Goal: Information Seeking & Learning: Find specific fact

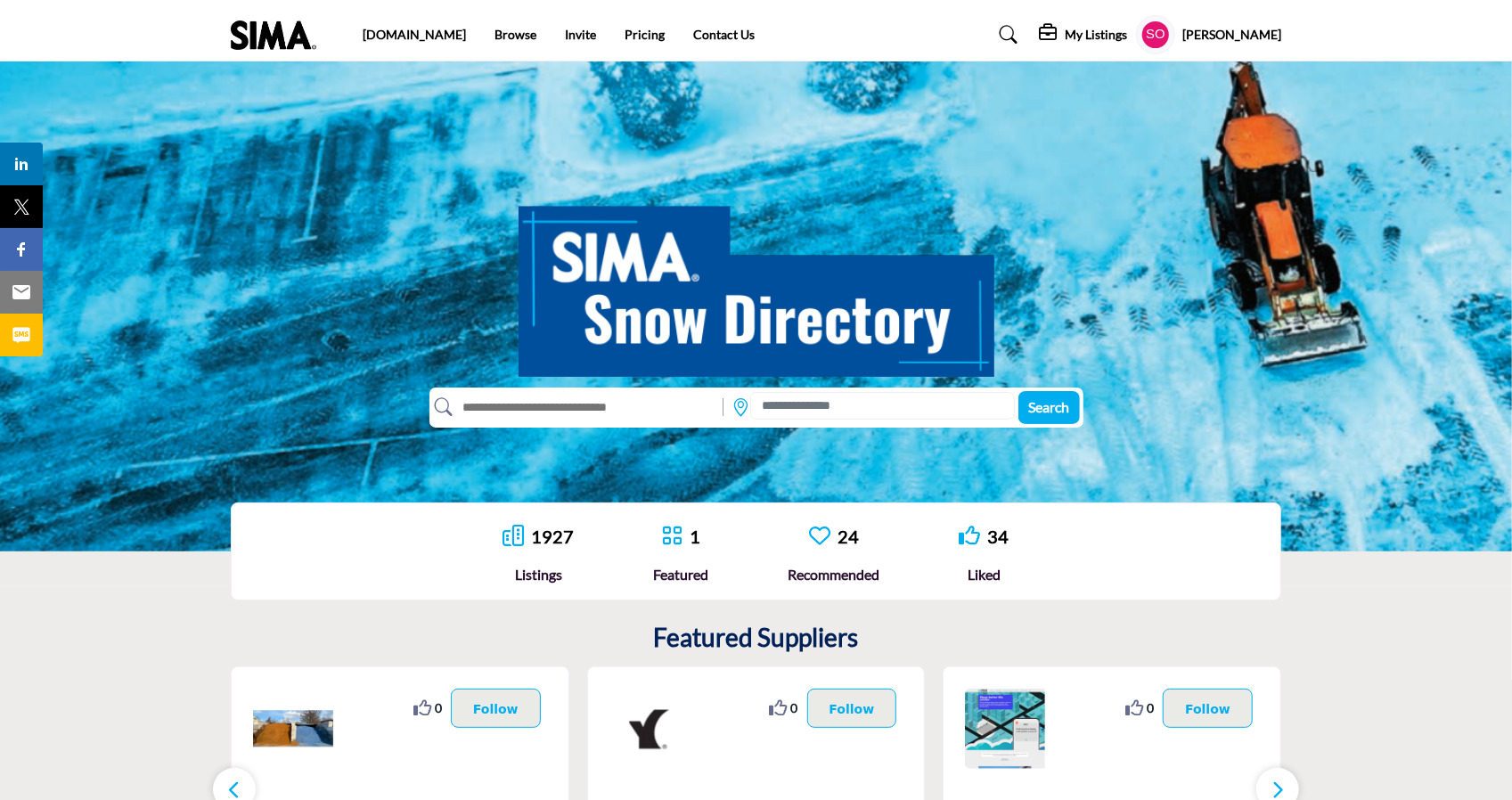
click at [542, 404] on input "text" at bounding box center [584, 407] width 261 height 28
type input "**********"
click at [1018, 391] on button "Search" at bounding box center [1048, 408] width 62 height 33
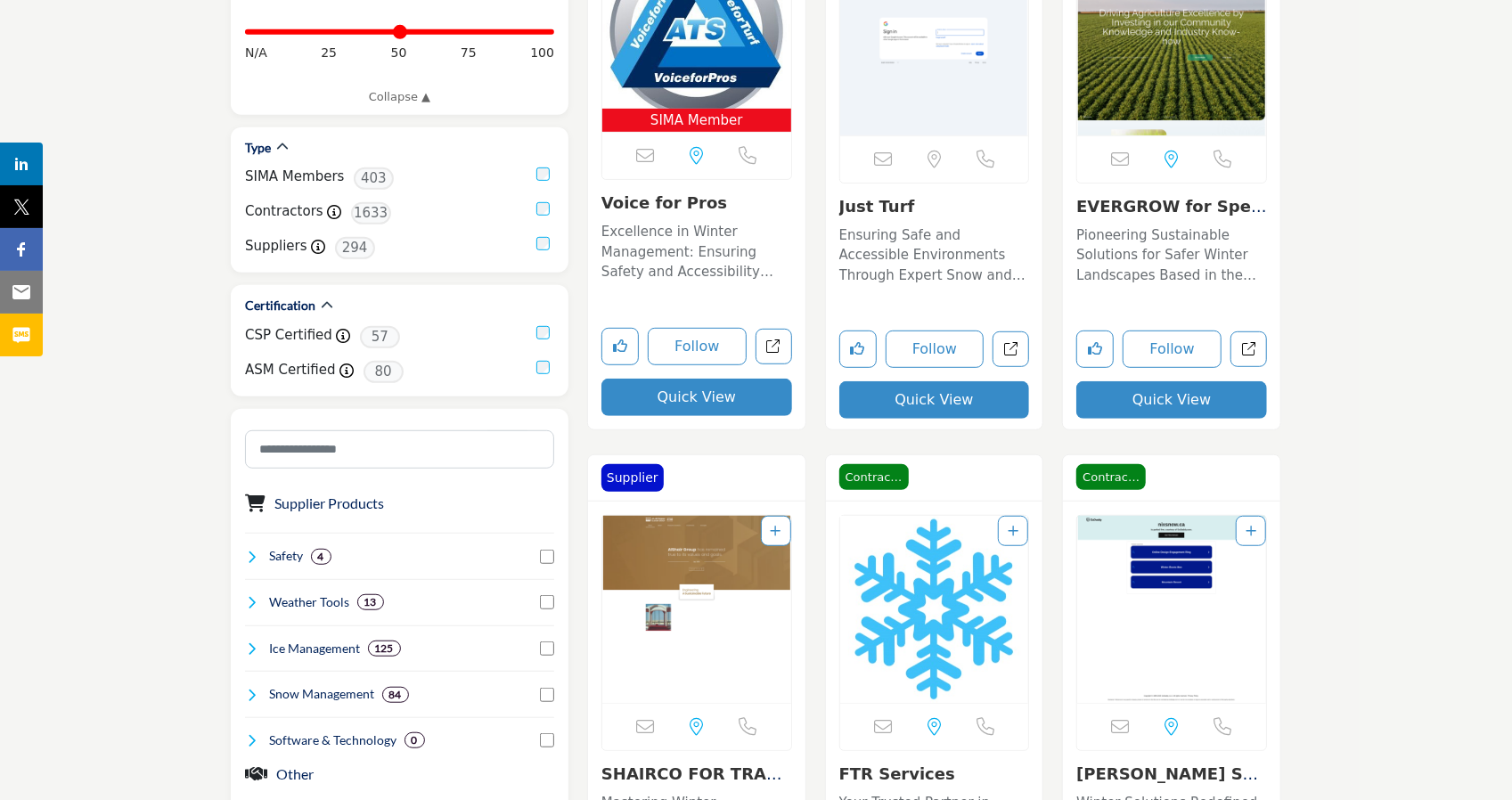
scroll to position [590, 0]
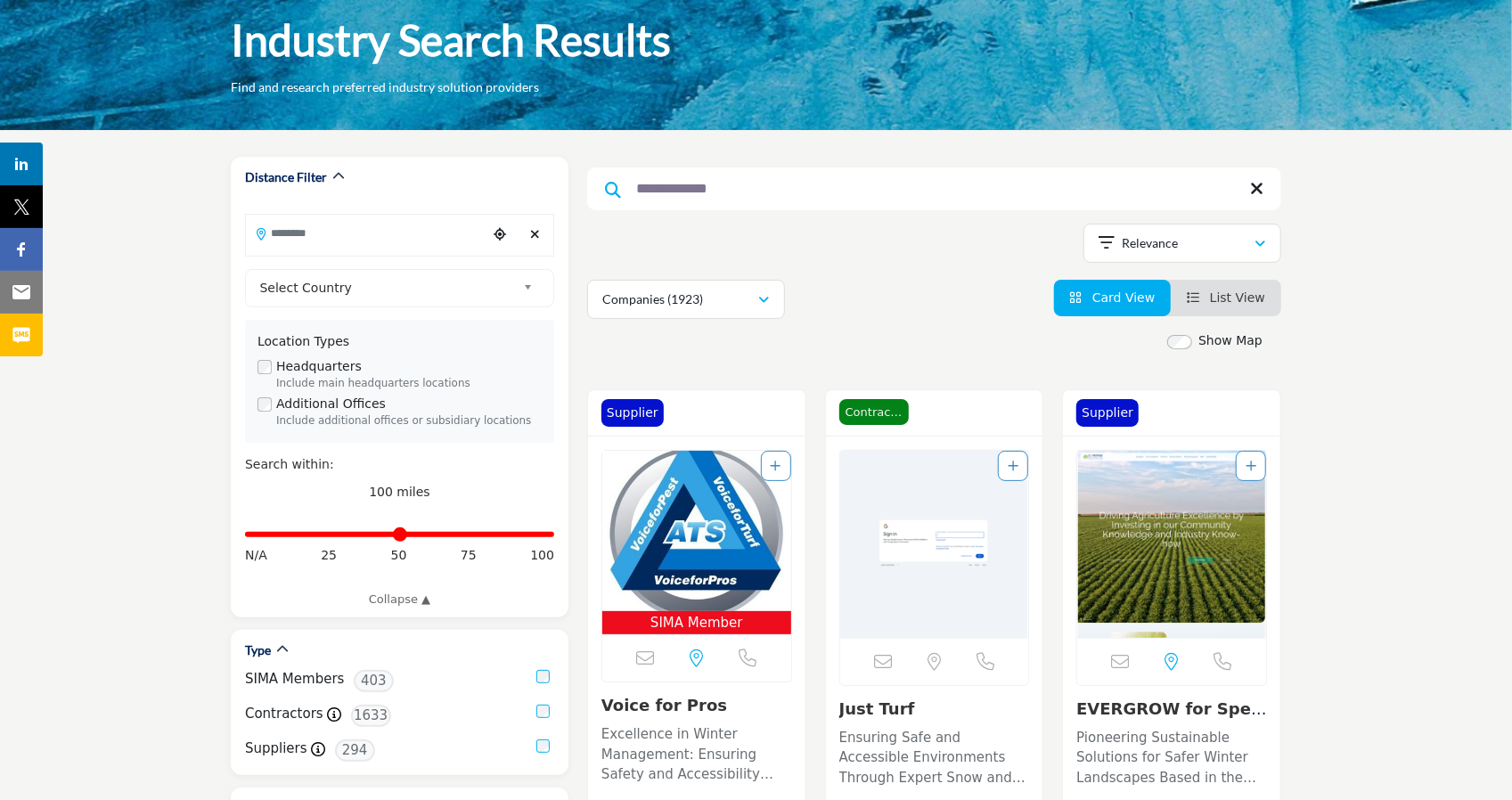
scroll to position [87, 0]
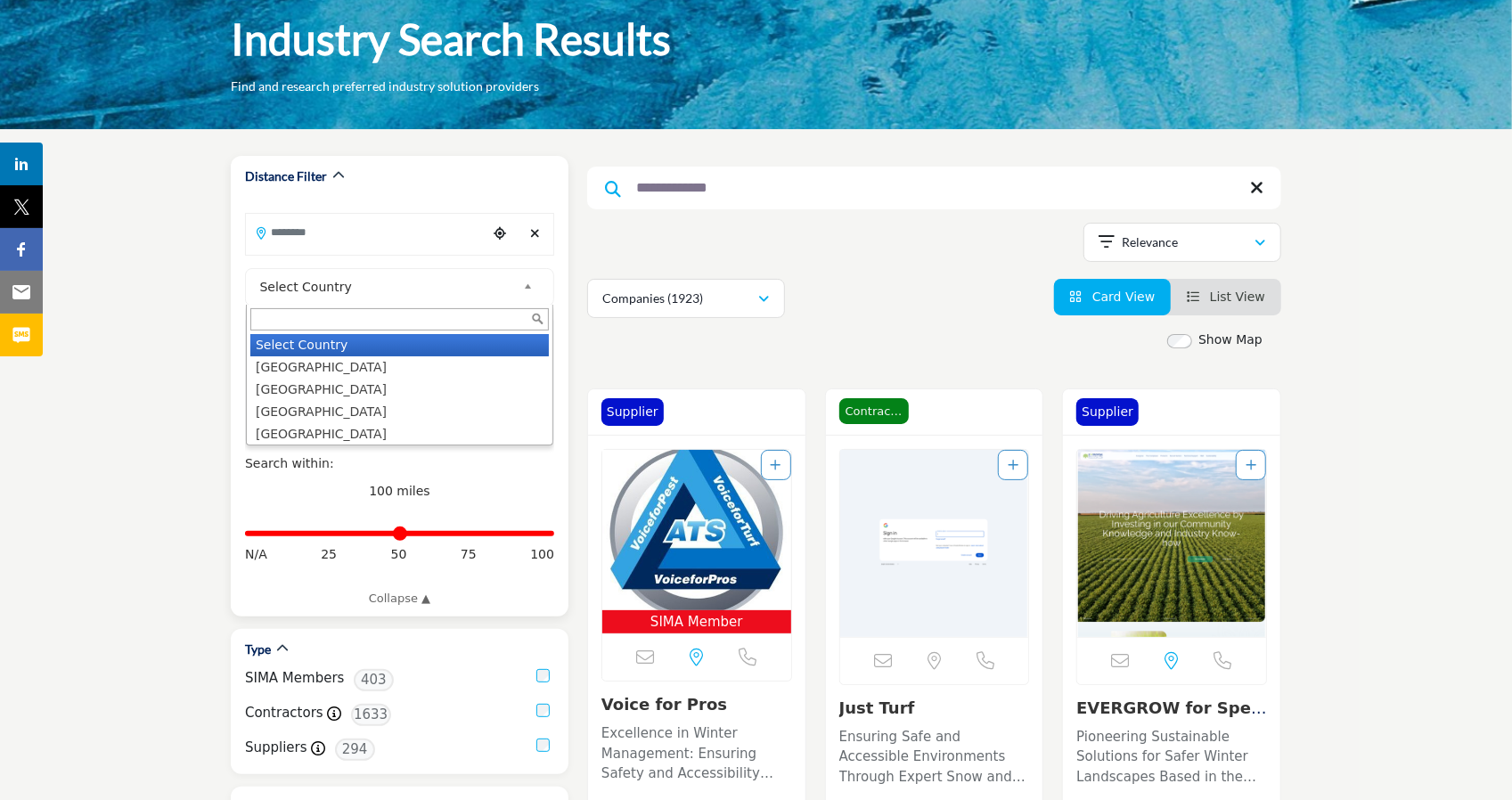
click at [399, 294] on span "Select Country" at bounding box center [388, 287] width 256 height 22
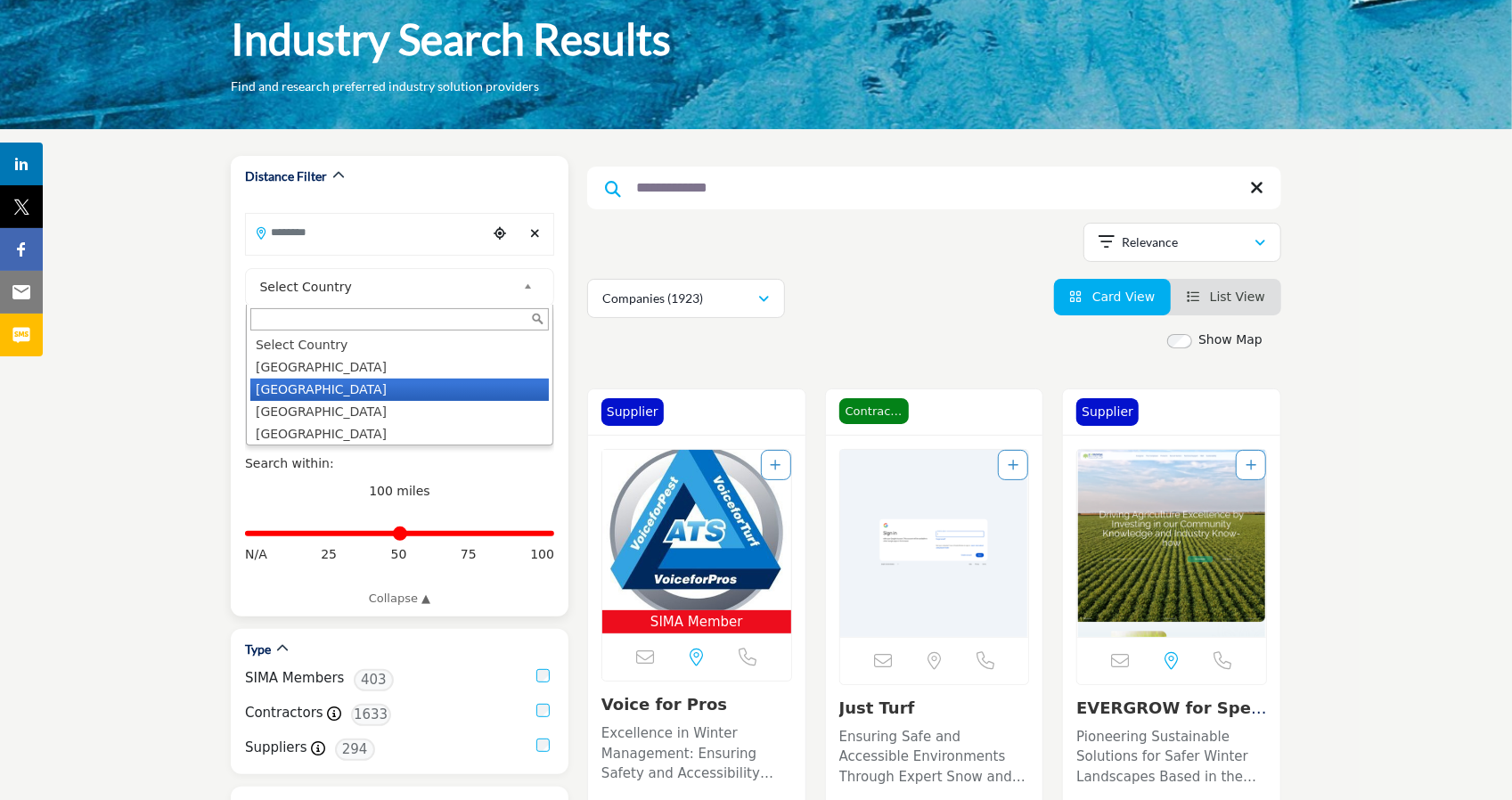
click at [395, 396] on li "Canada" at bounding box center [399, 389] width 298 height 22
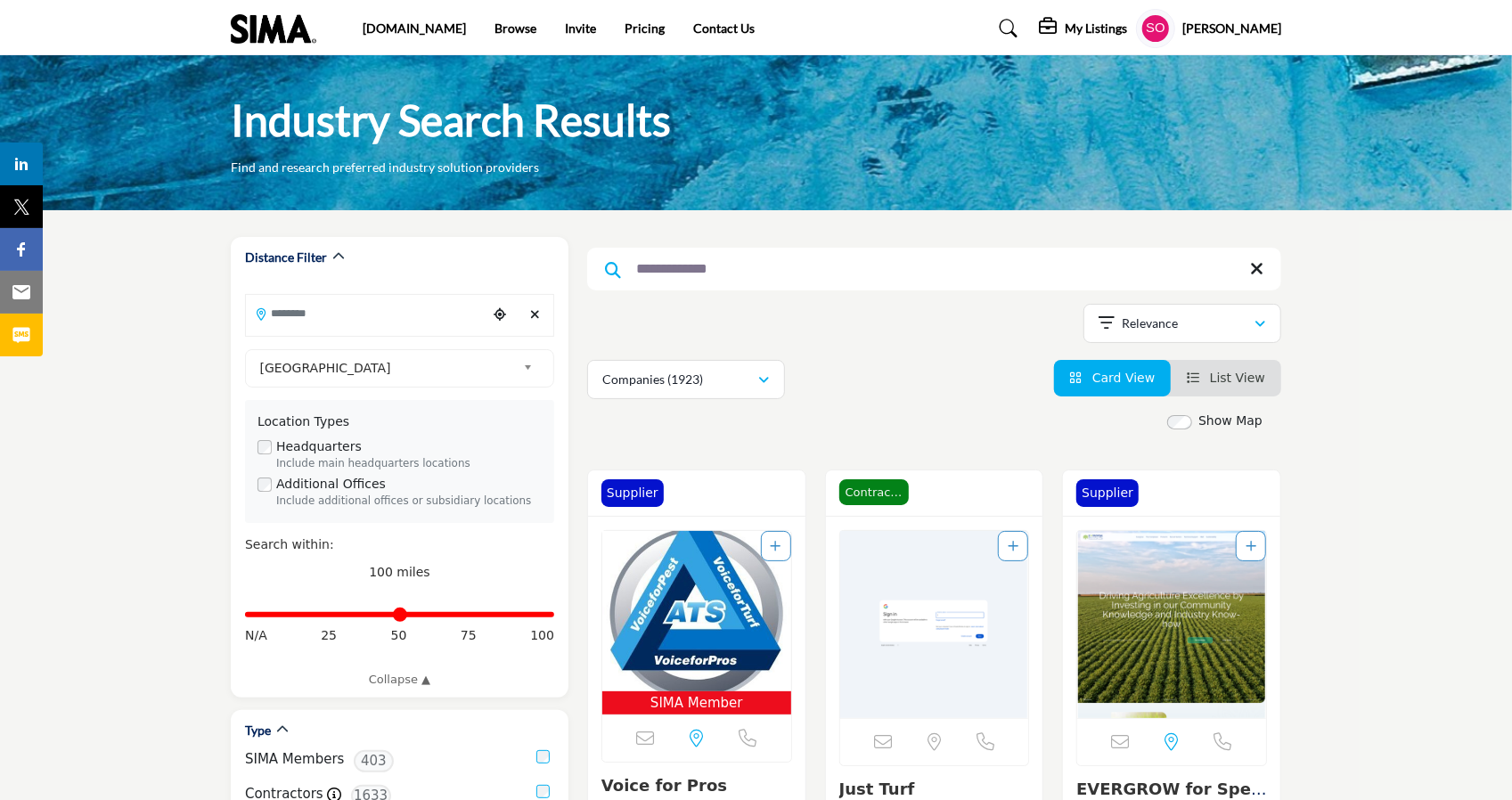
scroll to position [0, 0]
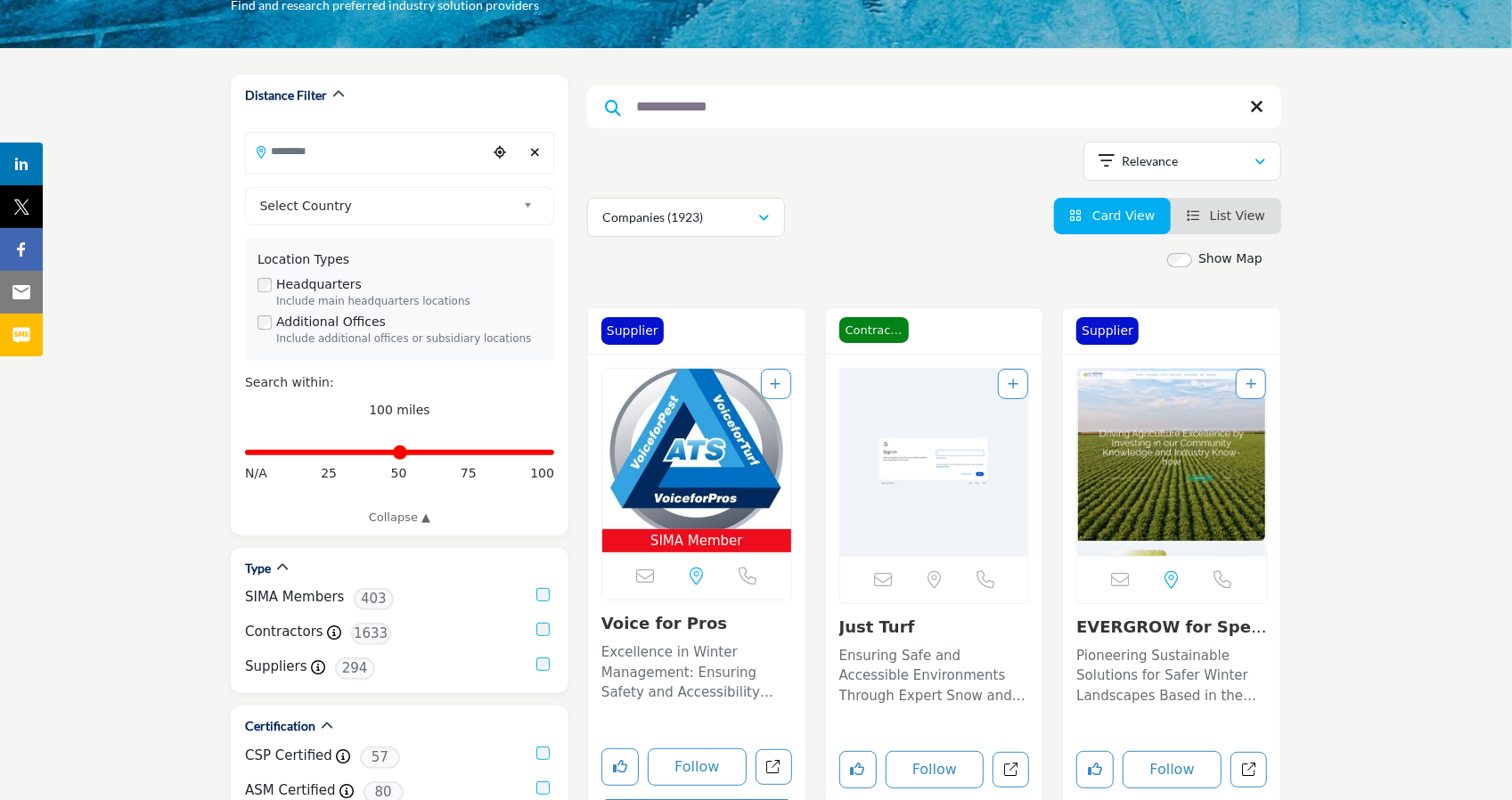
scroll to position [169, 0]
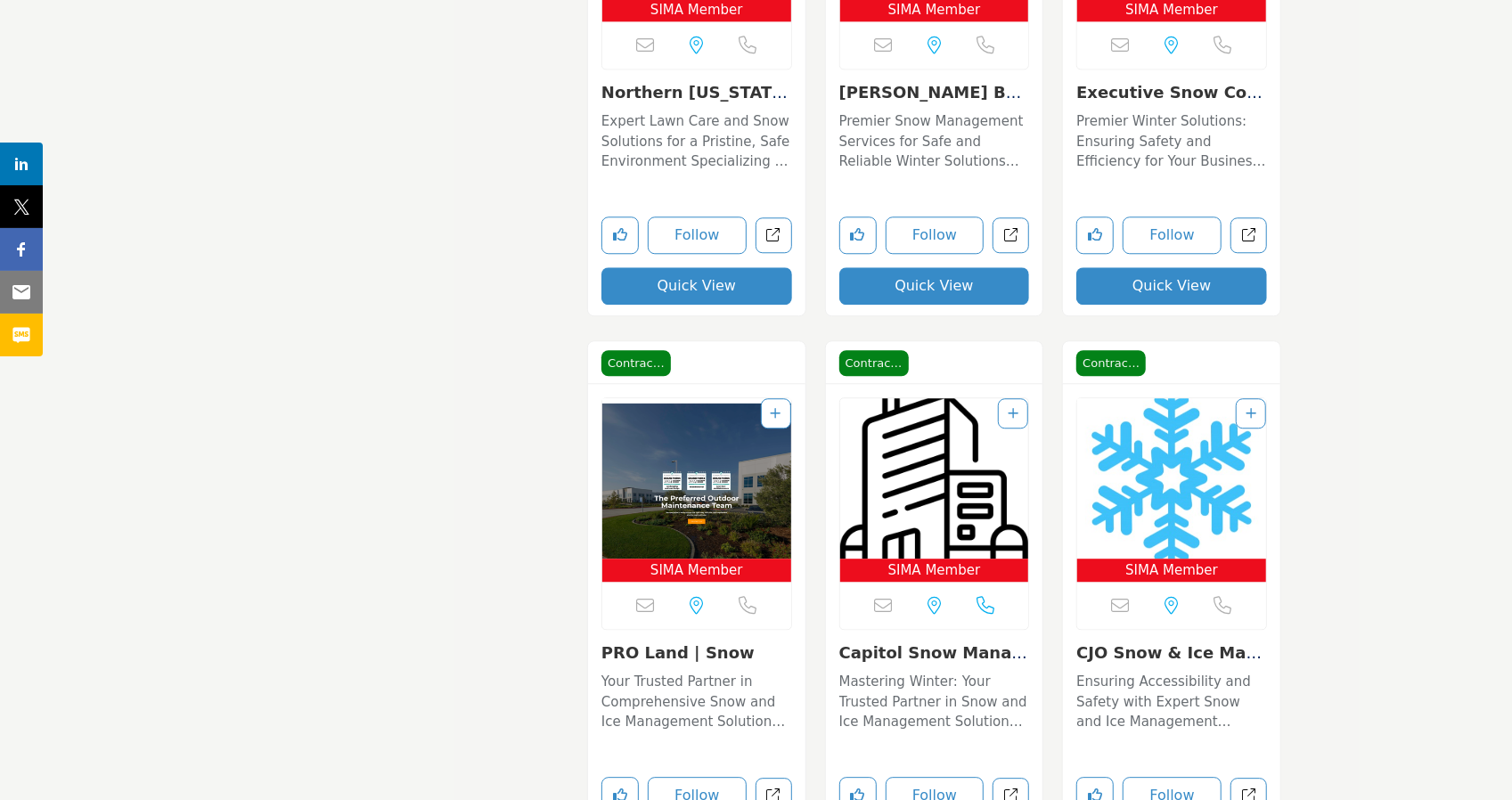
scroll to position [3024, 0]
